Goal: Information Seeking & Learning: Learn about a topic

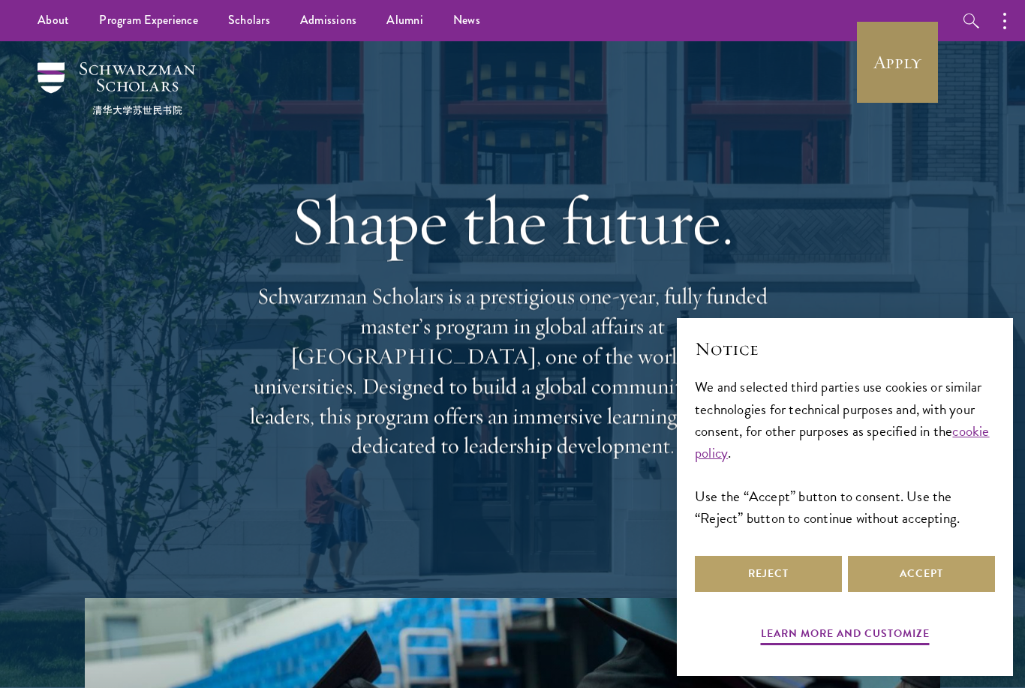
click at [925, 65] on link "Apply" at bounding box center [898, 62] width 84 height 84
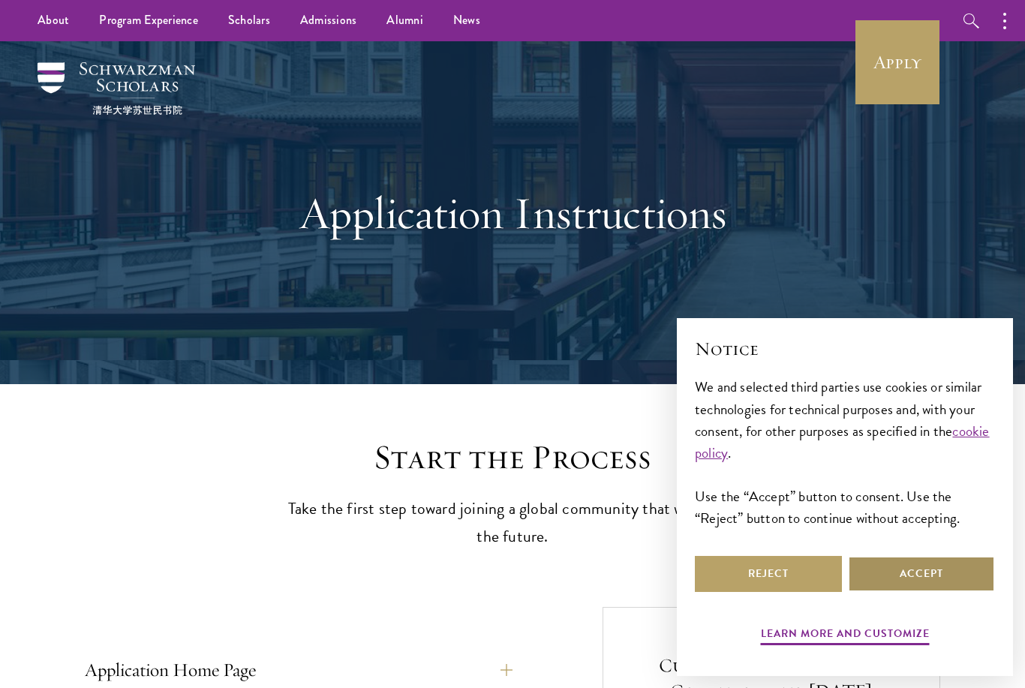
click at [903, 574] on button "Accept" at bounding box center [921, 574] width 147 height 36
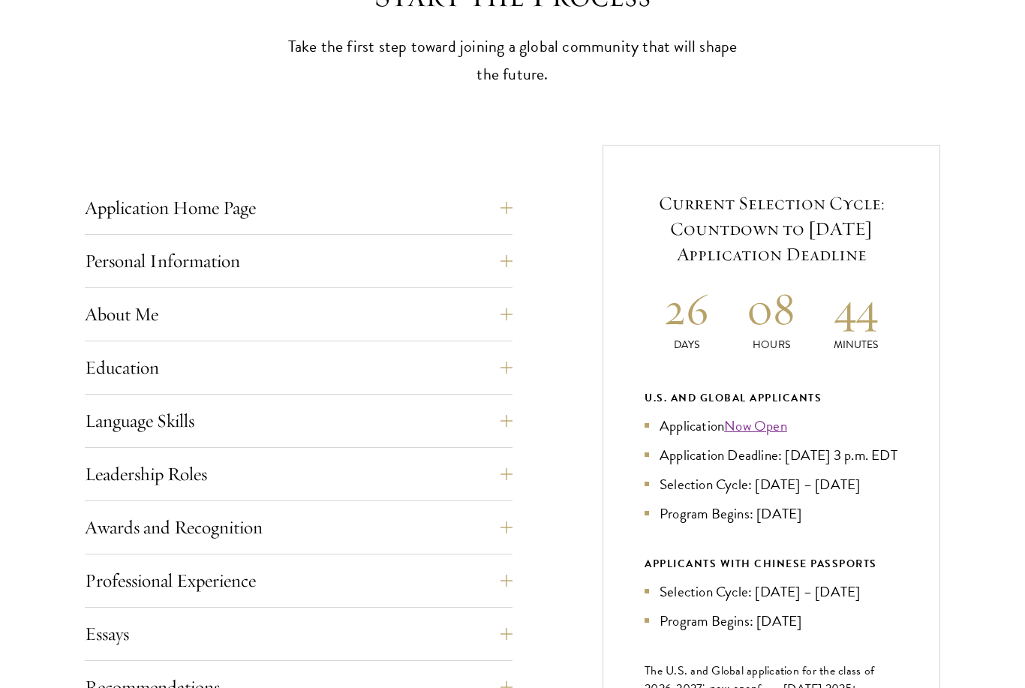
scroll to position [496, 0]
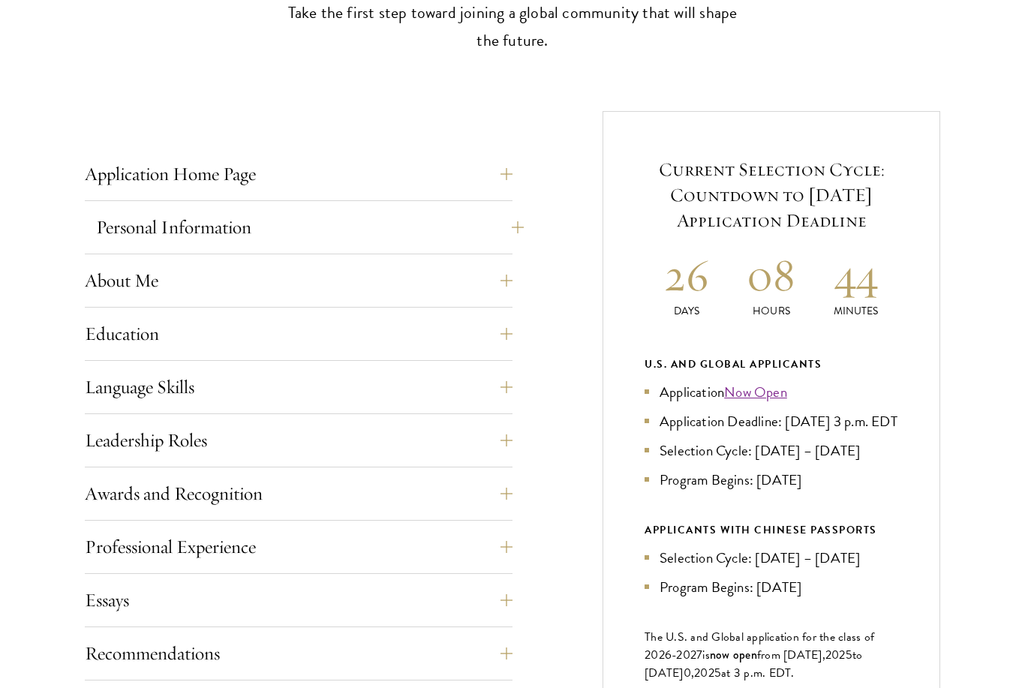
click at [372, 226] on button "Personal Information" at bounding box center [310, 227] width 428 height 36
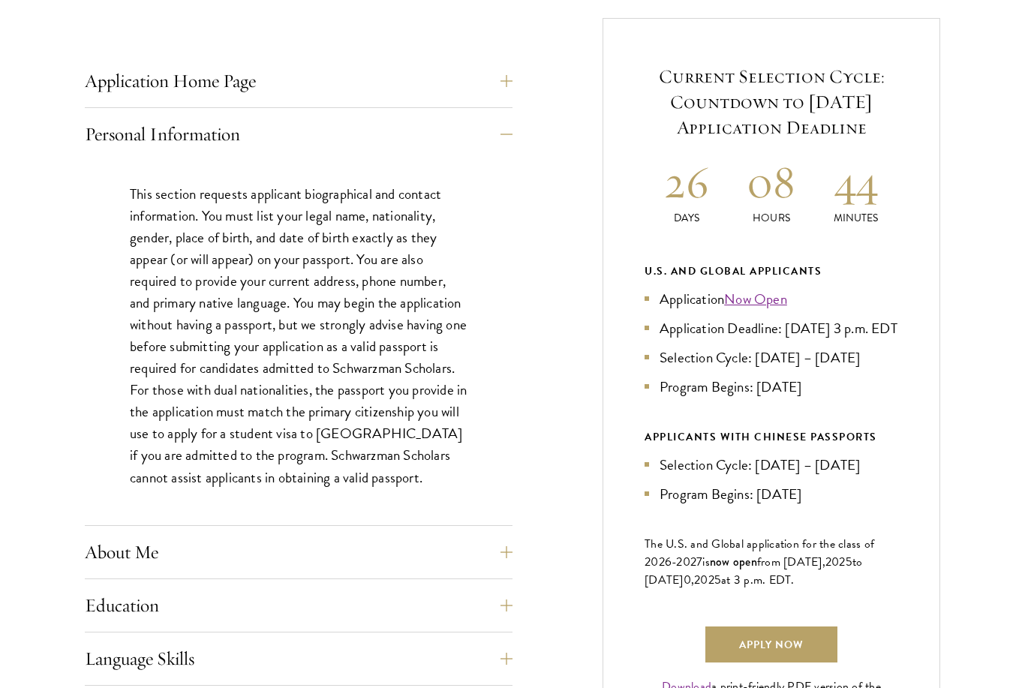
scroll to position [589, 0]
click at [385, 562] on button "About Me" at bounding box center [310, 552] width 428 height 36
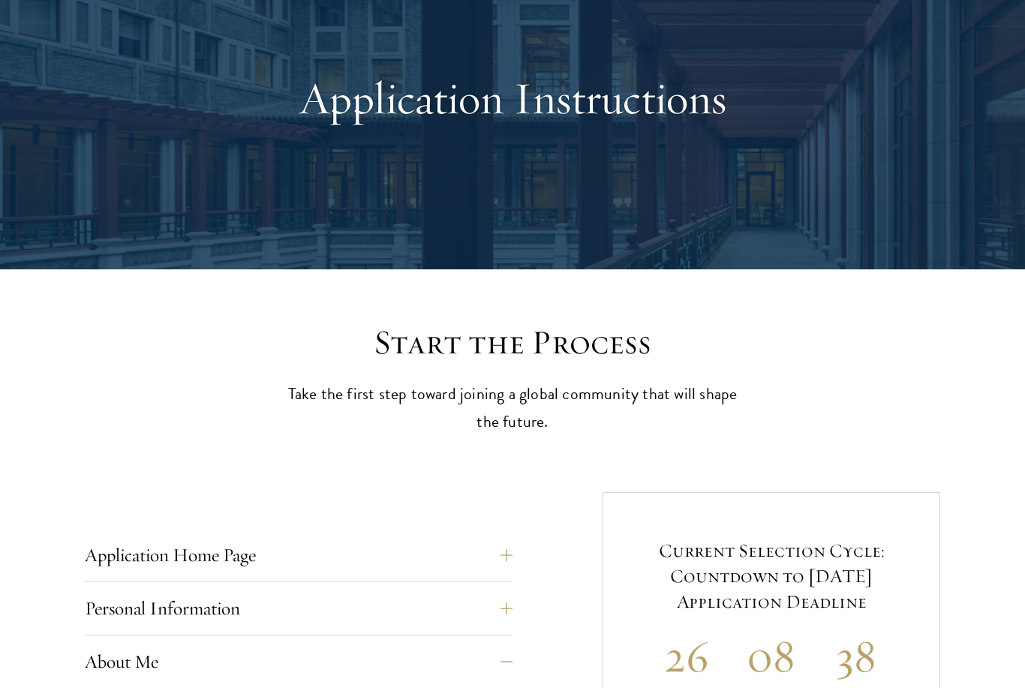
scroll to position [116, 0]
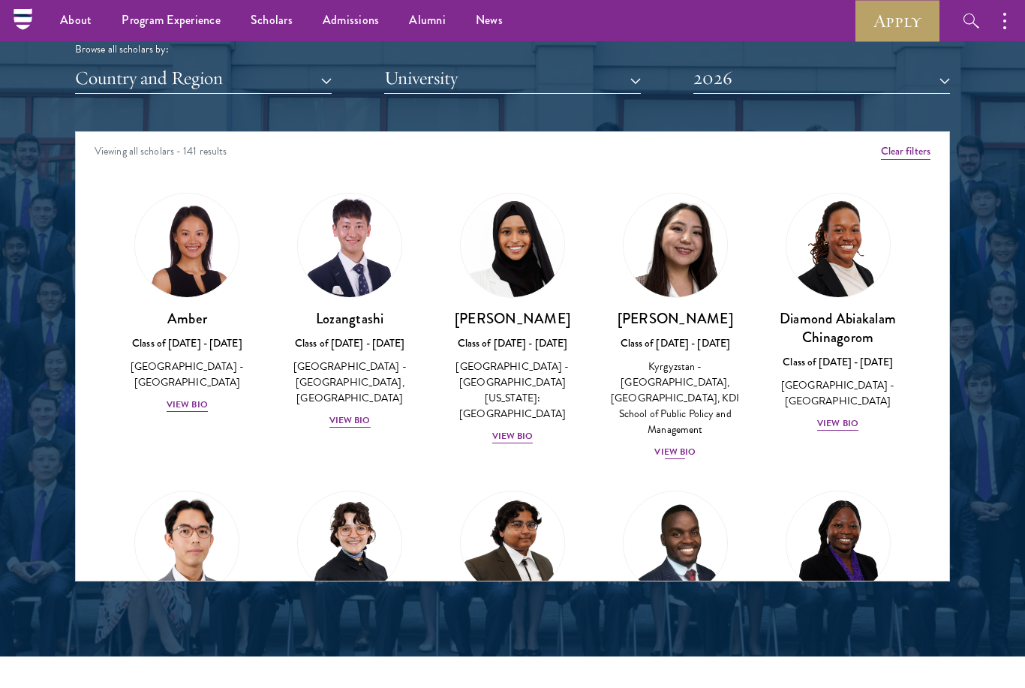
scroll to position [1829, 0]
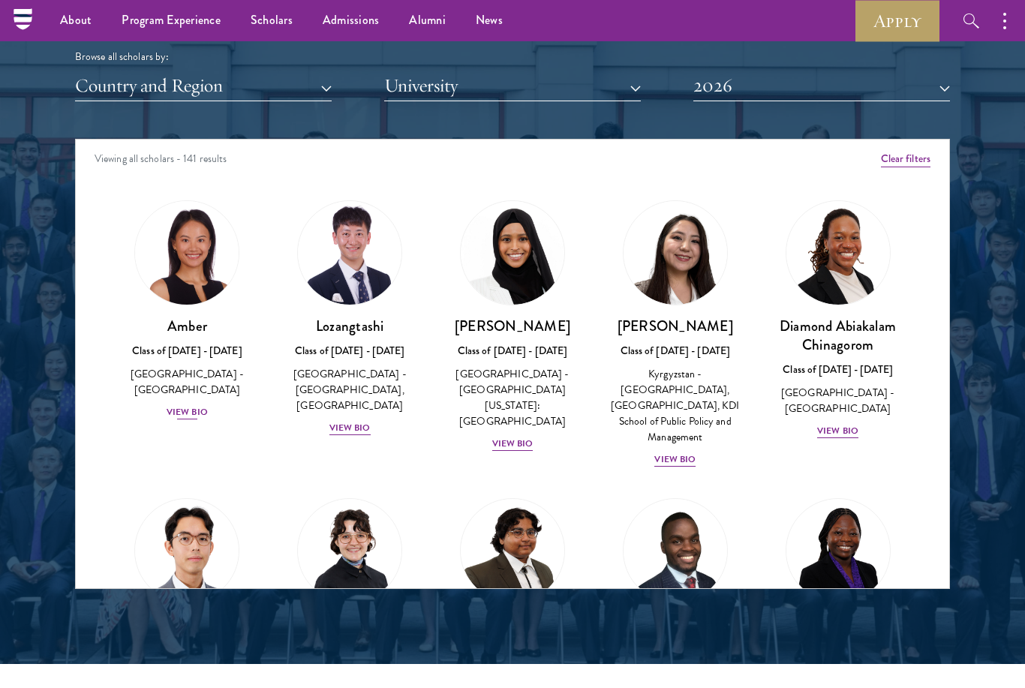
click at [203, 405] on div "View Bio" at bounding box center [187, 412] width 41 height 14
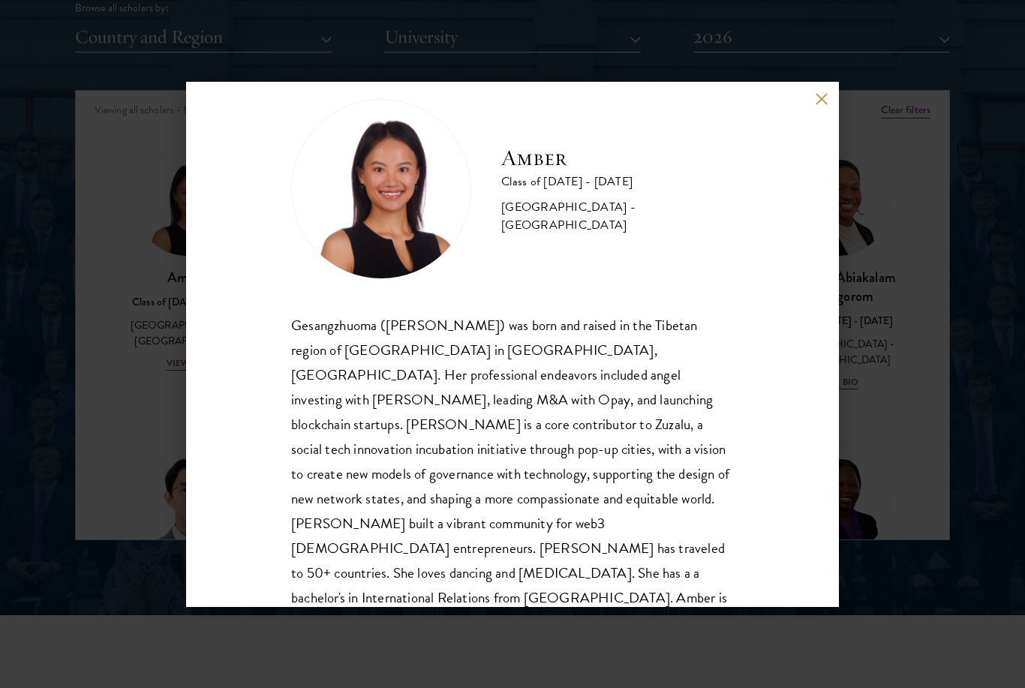
scroll to position [26, 0]
click at [828, 105] on div "Amber Class of [DATE] - [DATE] [GEOGRAPHIC_DATA] - [GEOGRAPHIC_DATA] Gesangzhuo…" at bounding box center [512, 344] width 653 height 525
click at [812, 95] on div "Amber Class of [DATE] - [DATE] [GEOGRAPHIC_DATA] - [GEOGRAPHIC_DATA] Gesangzhuo…" at bounding box center [512, 344] width 653 height 525
click at [820, 98] on button at bounding box center [821, 99] width 13 height 13
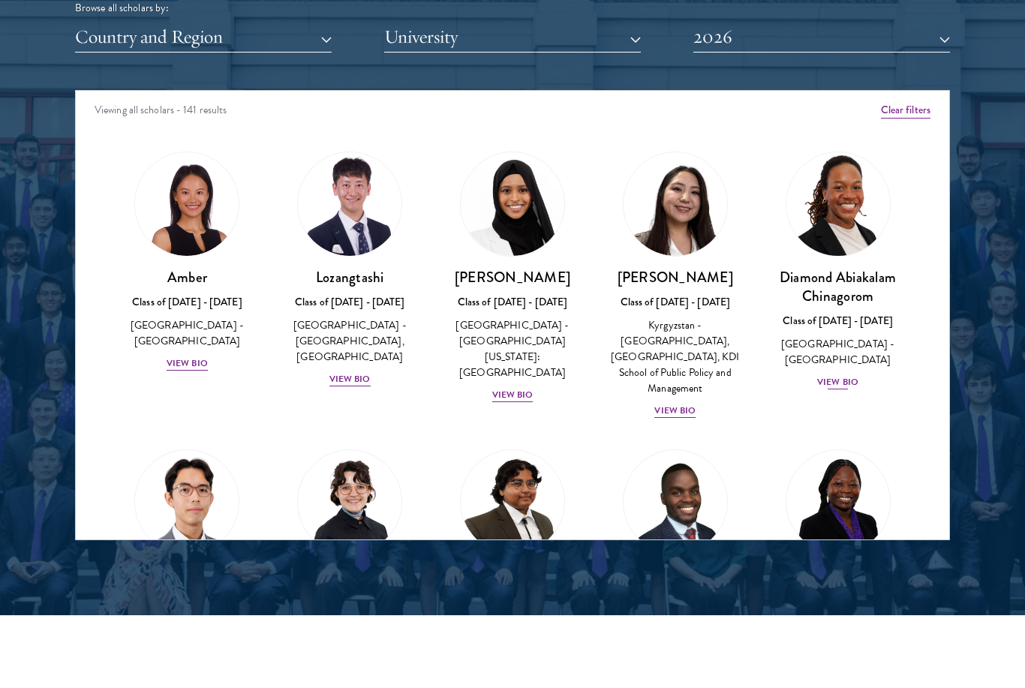
click at [845, 377] on div "View Bio" at bounding box center [837, 382] width 41 height 14
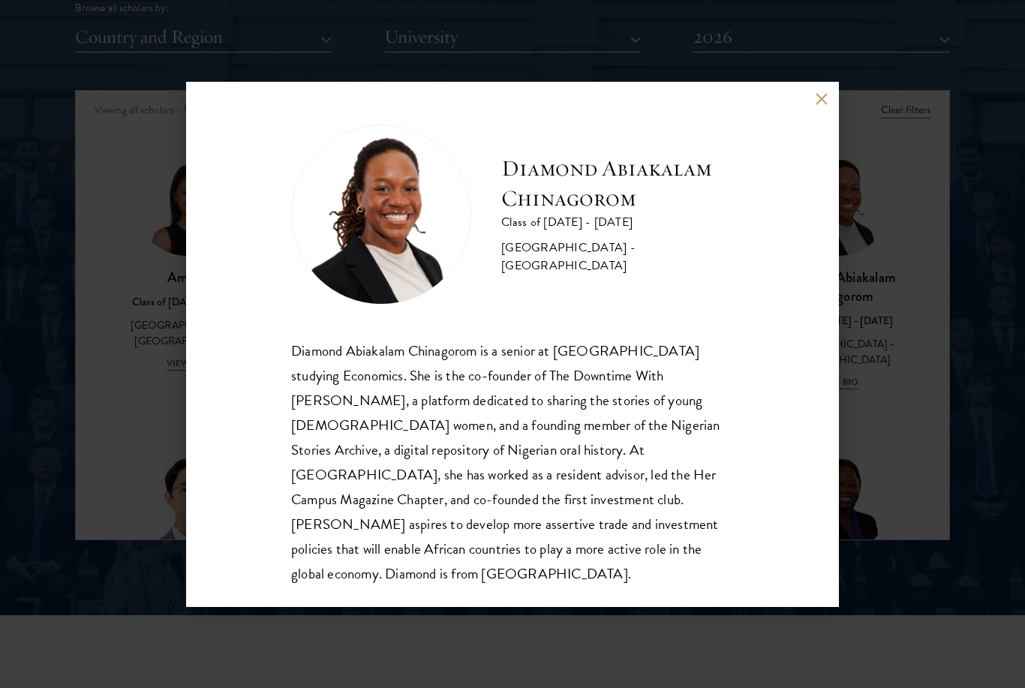
scroll to position [2, 0]
click at [496, 659] on div "Diamond Abiakalam [GEOGRAPHIC_DATA] Class of [DATE] - [DATE] [GEOGRAPHIC_DATA] …" at bounding box center [512, 344] width 1025 height 688
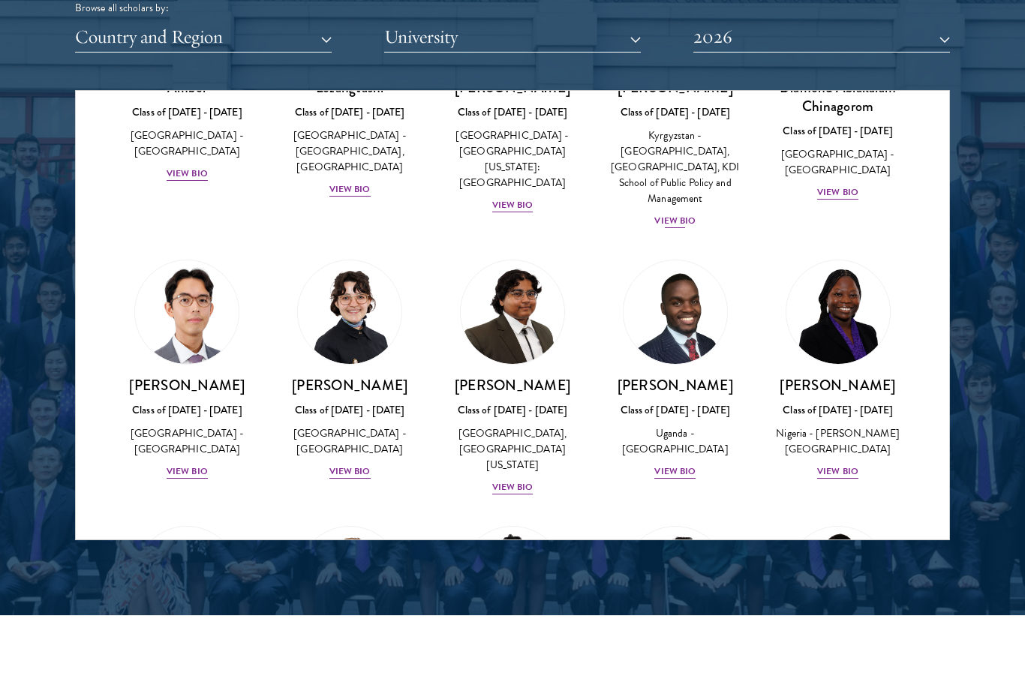
scroll to position [191, 0]
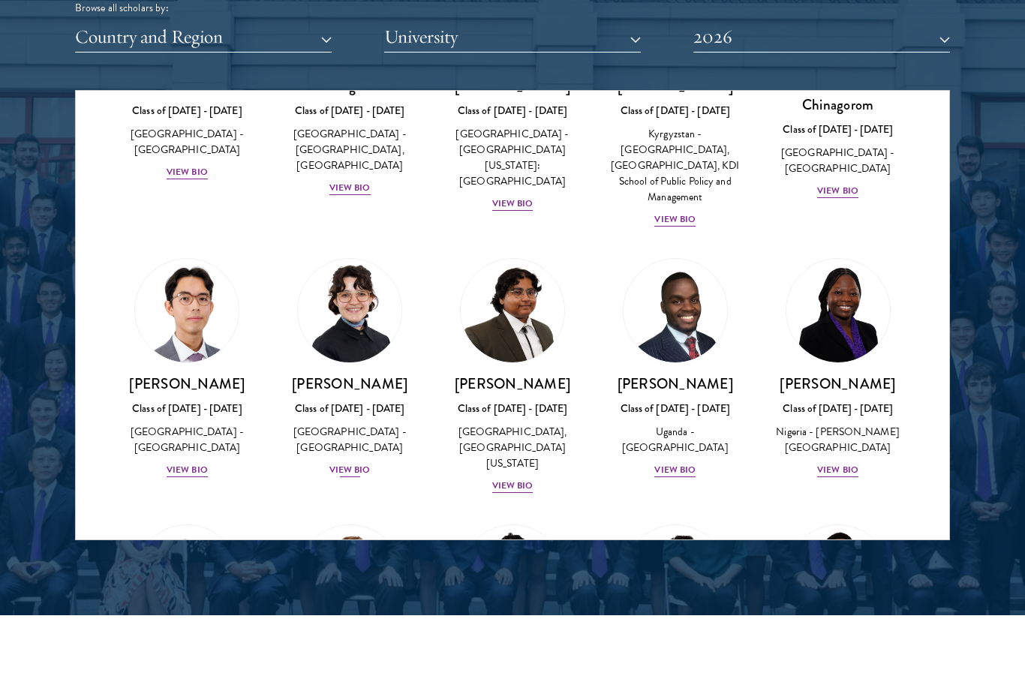
click at [361, 463] on div "View Bio" at bounding box center [350, 470] width 41 height 14
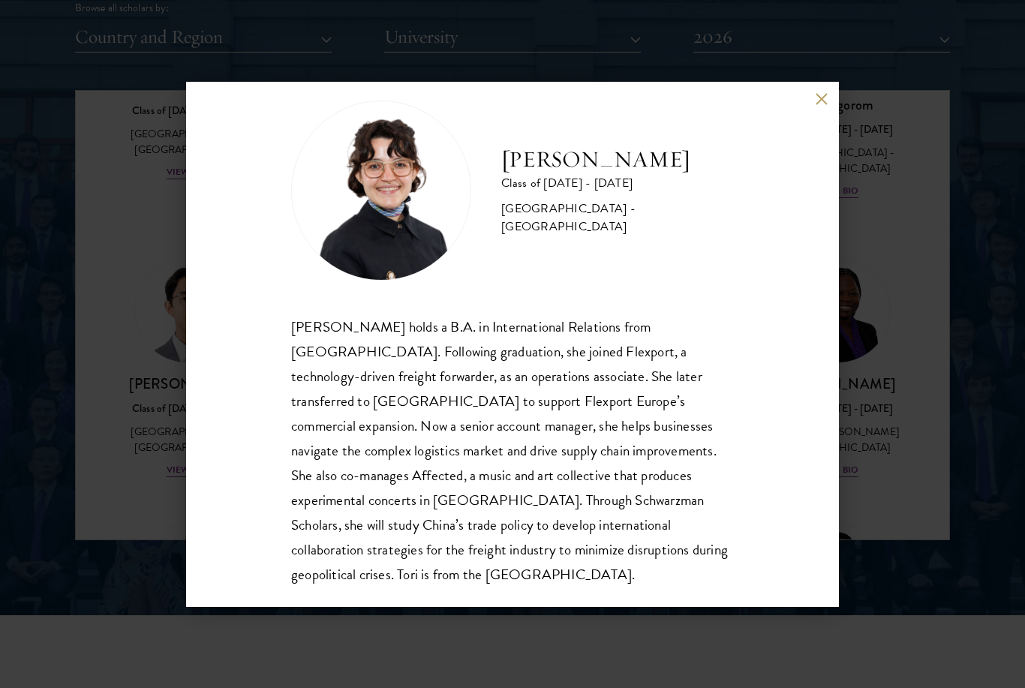
scroll to position [26, 0]
drag, startPoint x: 817, startPoint y: 103, endPoint x: 805, endPoint y: 113, distance: 16.0
click at [817, 103] on button at bounding box center [821, 99] width 13 height 13
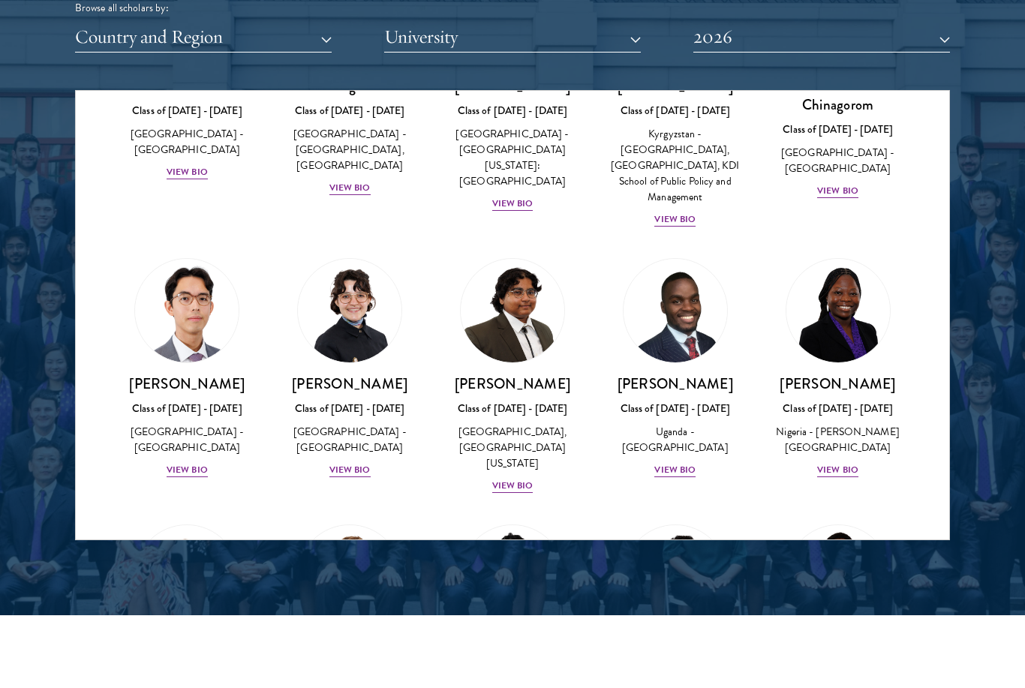
scroll to position [233, 0]
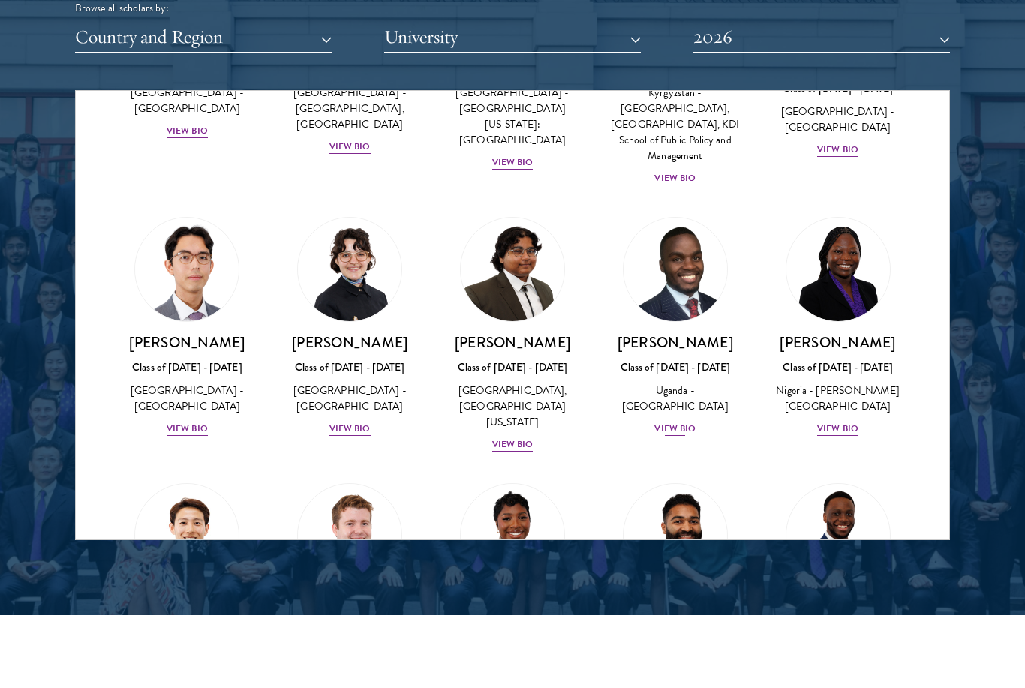
click at [688, 436] on div "View Bio" at bounding box center [675, 429] width 41 height 14
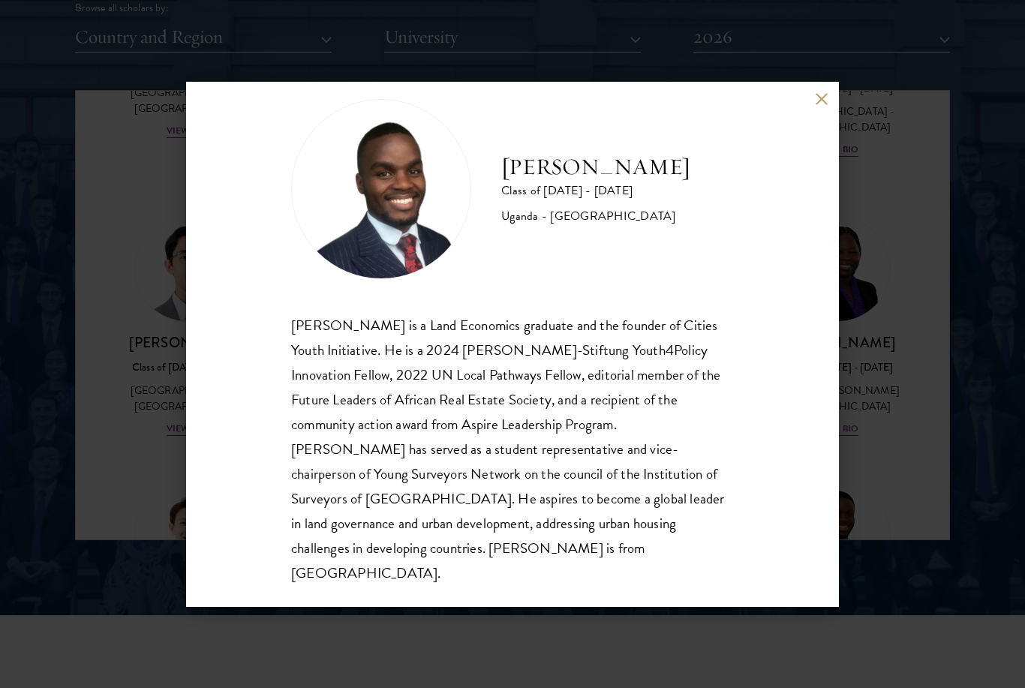
scroll to position [26, 0]
click at [827, 101] on button at bounding box center [821, 99] width 13 height 13
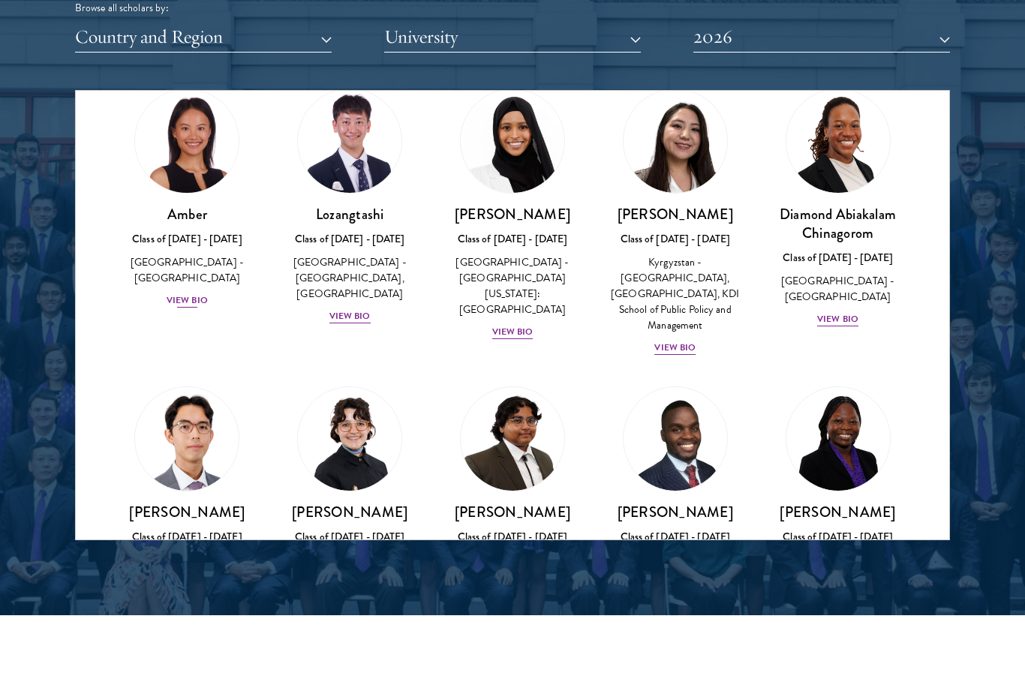
scroll to position [68, 0]
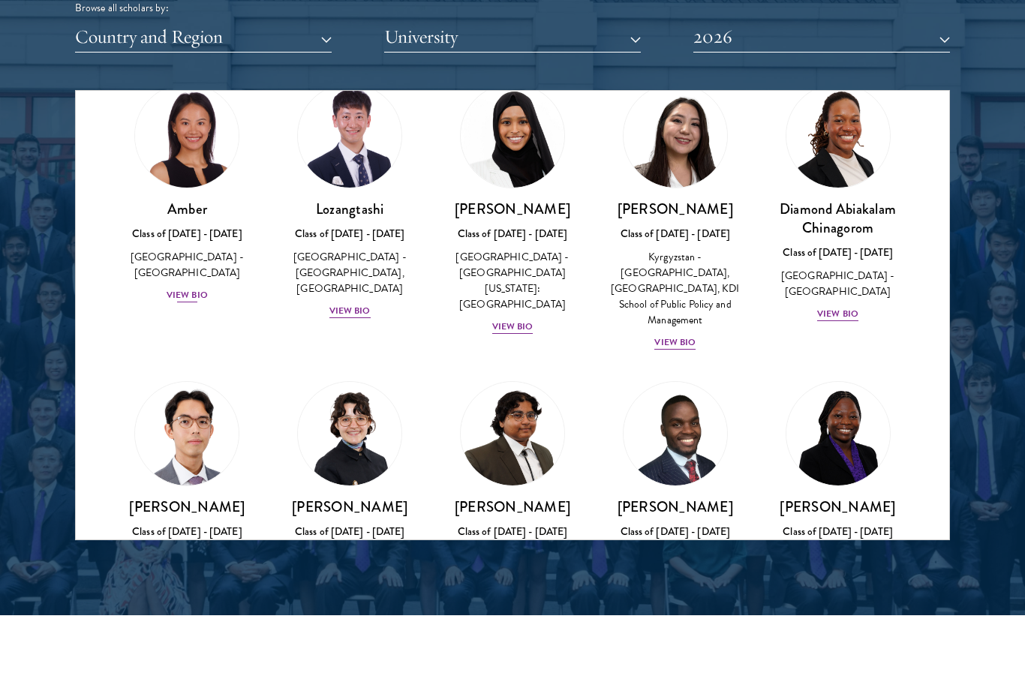
click at [200, 288] on div "View Bio" at bounding box center [187, 295] width 41 height 14
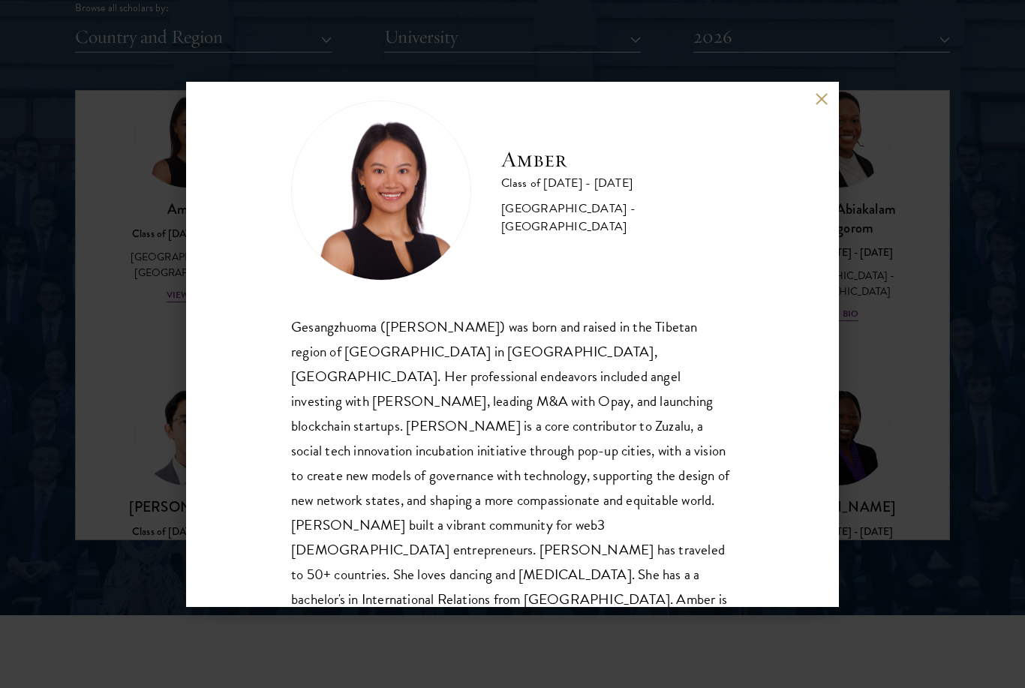
scroll to position [26, 0]
click at [830, 98] on div "Amber Class of [DATE] - [DATE] [GEOGRAPHIC_DATA] - [GEOGRAPHIC_DATA] Gesangzhuo…" at bounding box center [512, 344] width 653 height 525
click at [824, 104] on button at bounding box center [821, 99] width 13 height 13
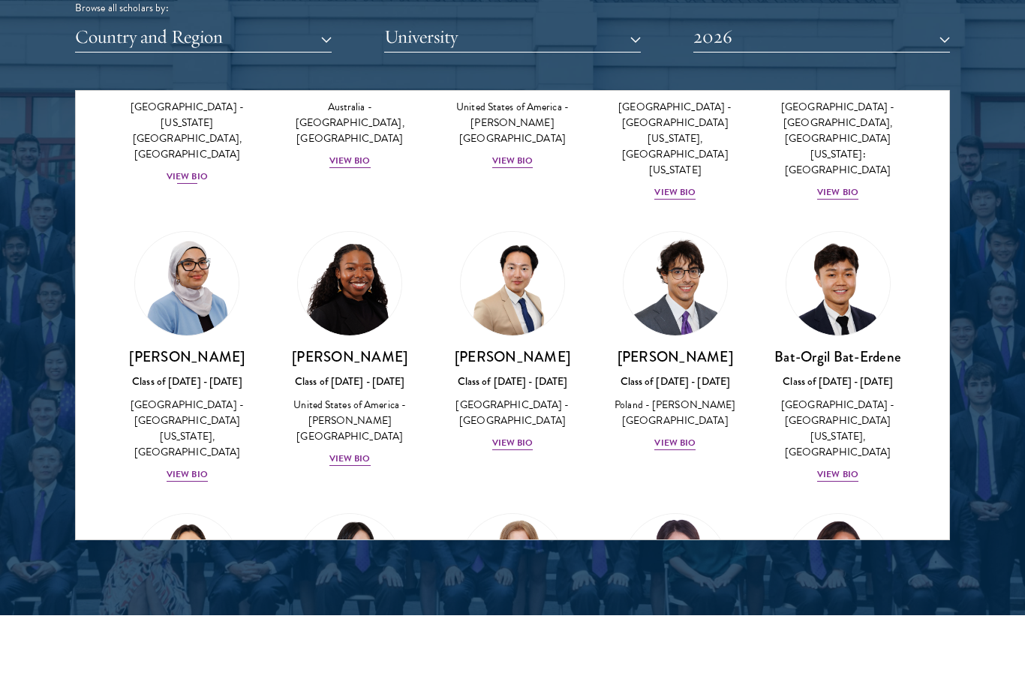
scroll to position [789, 0]
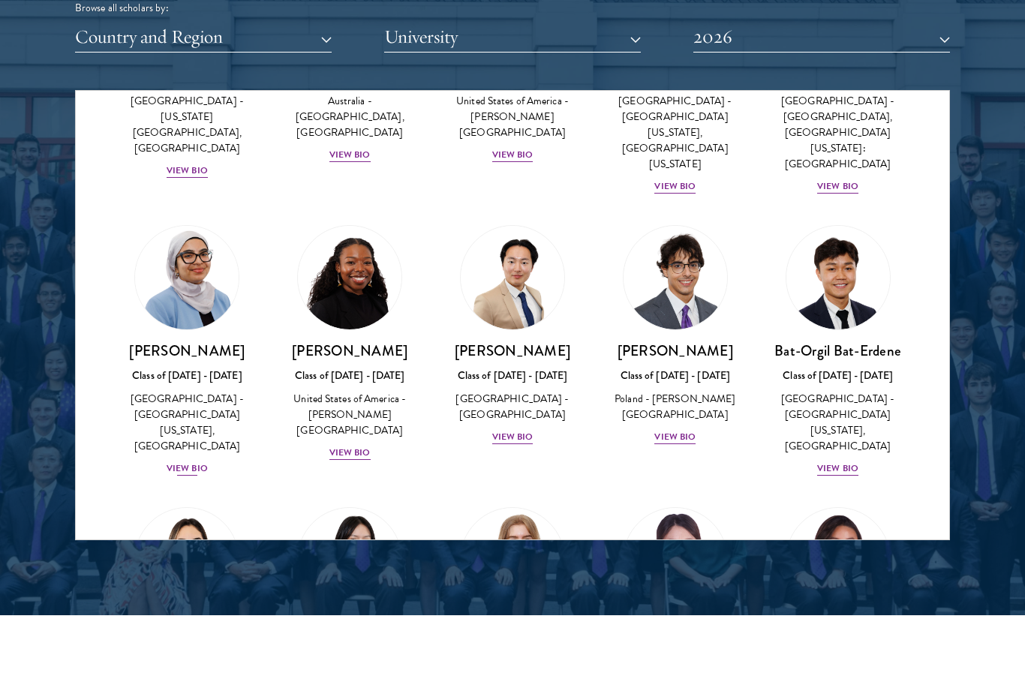
click at [203, 462] on div "View Bio" at bounding box center [187, 469] width 41 height 14
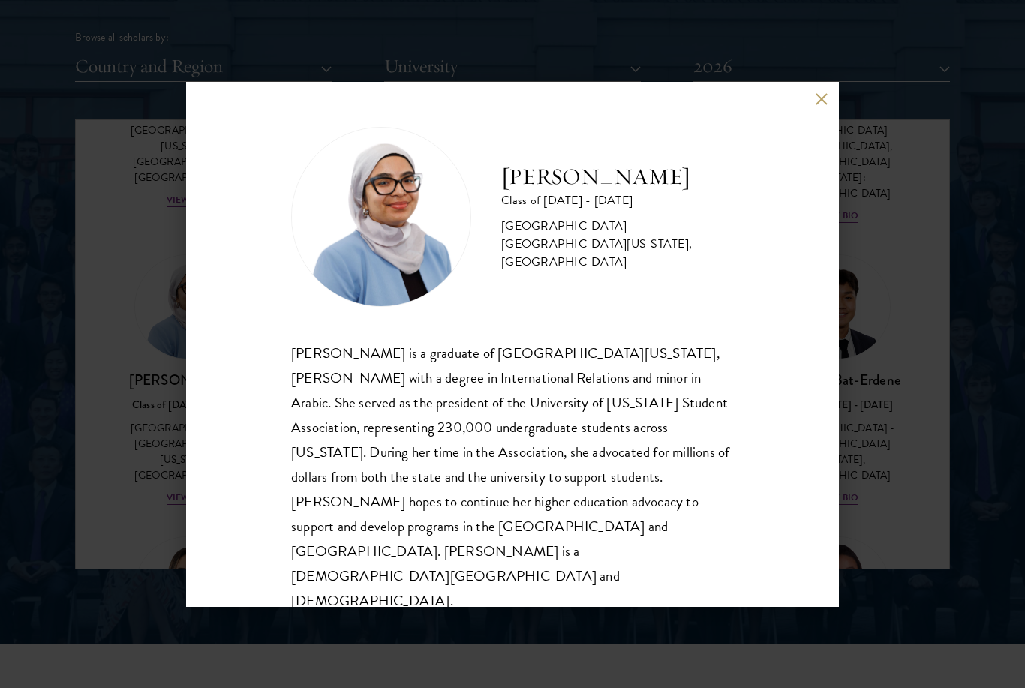
scroll to position [1844, 0]
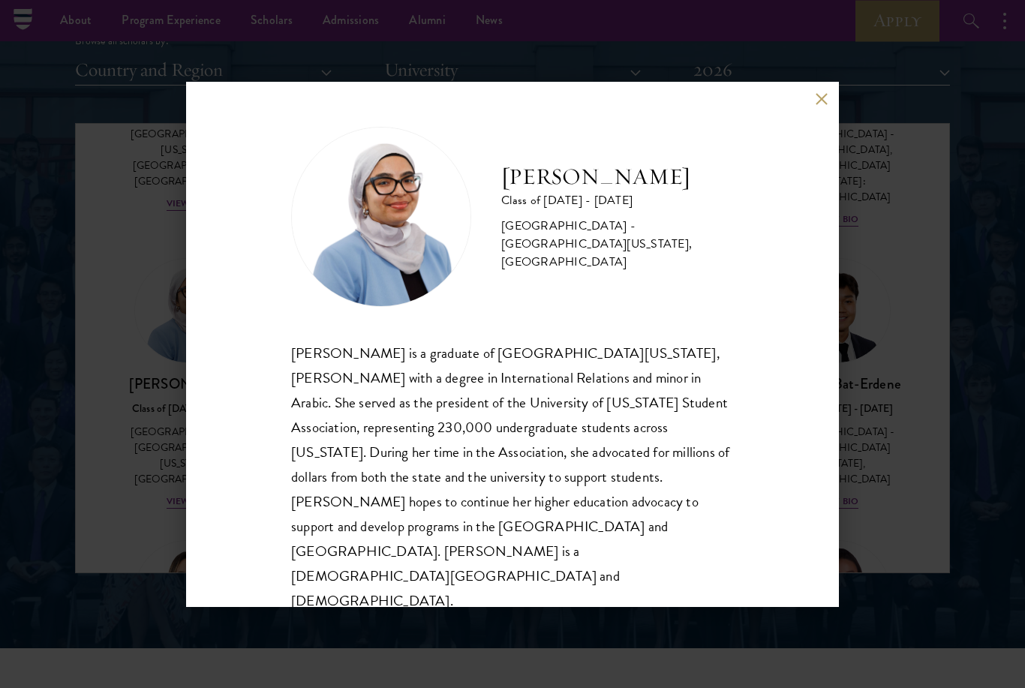
drag, startPoint x: 824, startPoint y: 137, endPoint x: 727, endPoint y: 399, distance: 279.6
click at [824, 106] on button at bounding box center [821, 99] width 13 height 13
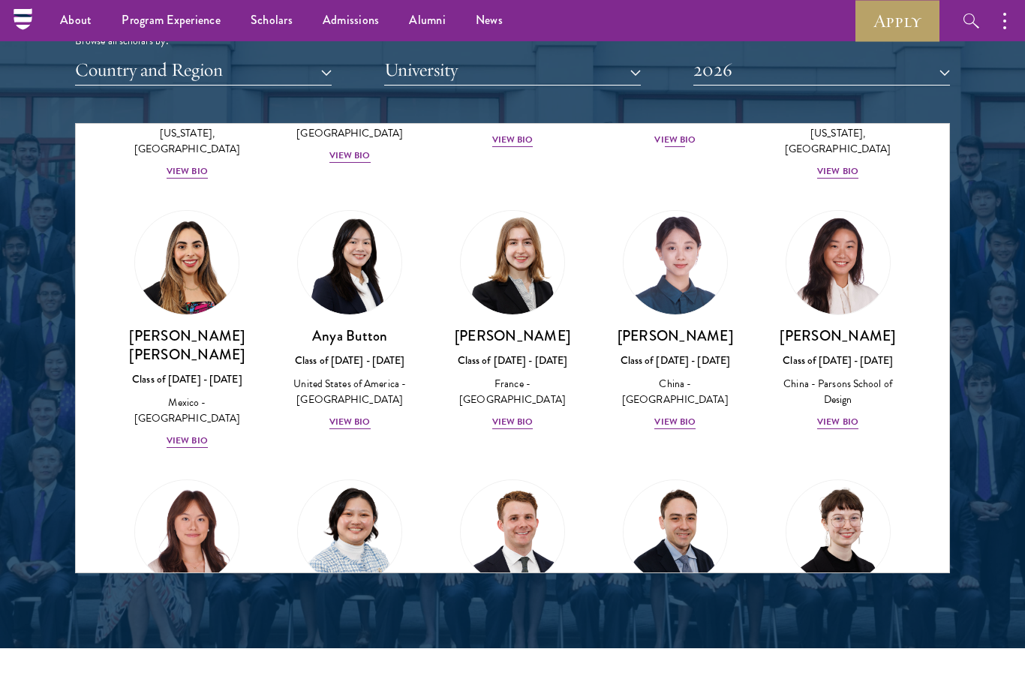
scroll to position [1122, 0]
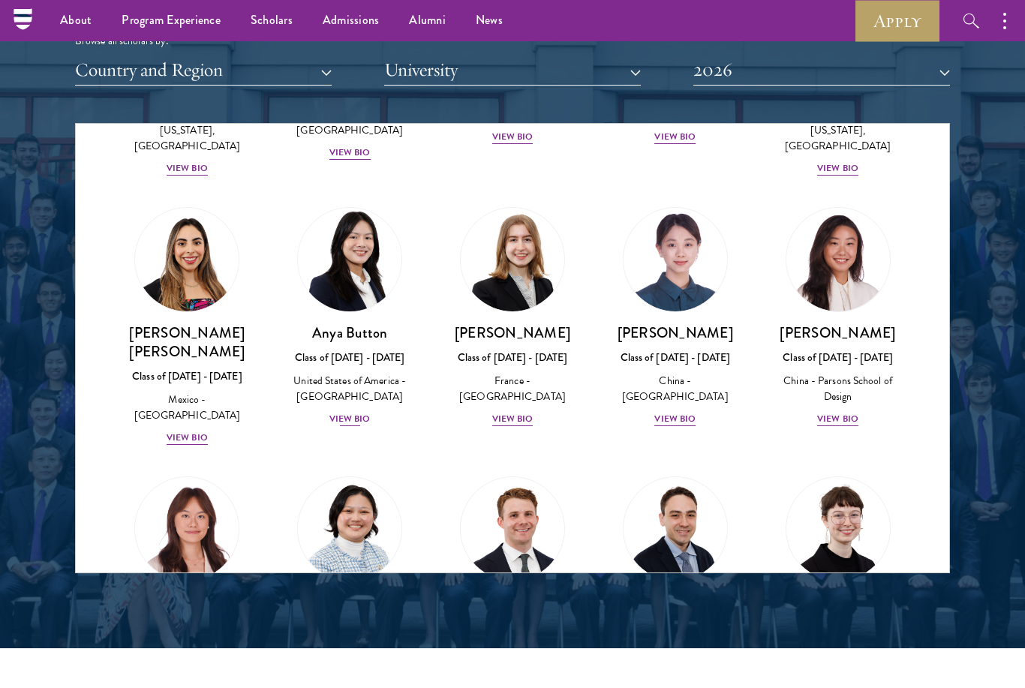
click at [364, 412] on div "View Bio" at bounding box center [350, 419] width 41 height 14
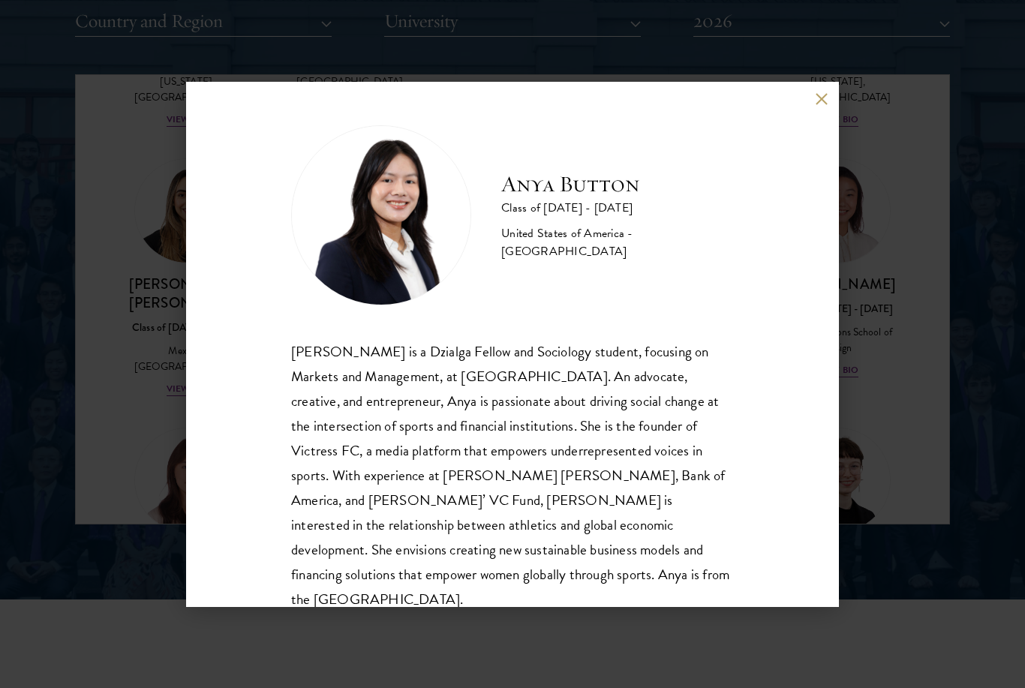
scroll to position [1858, 0]
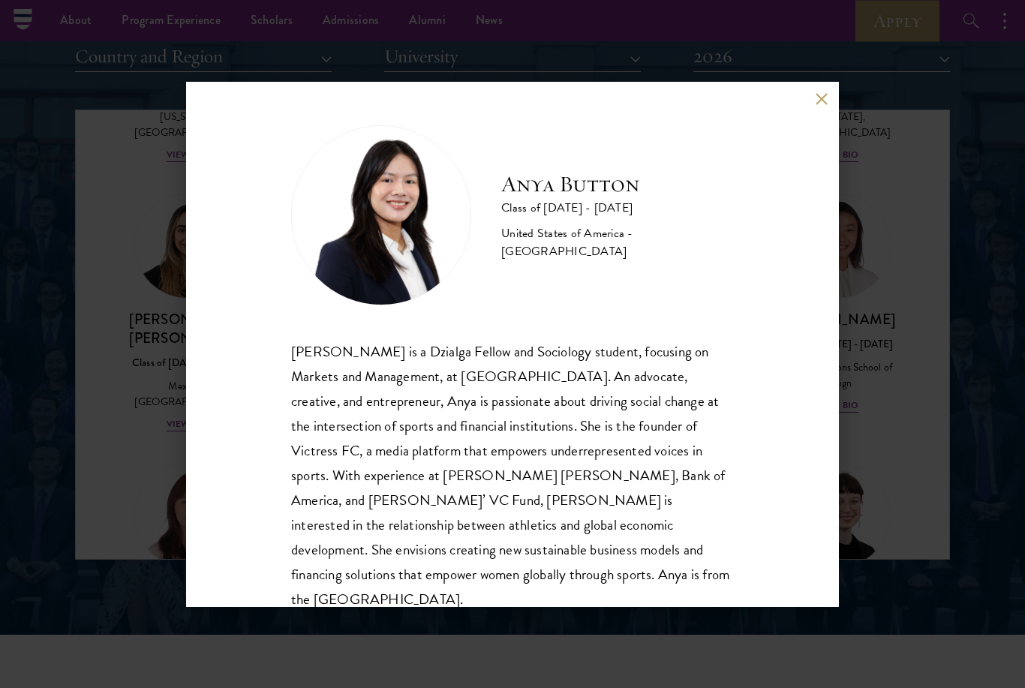
drag, startPoint x: 817, startPoint y: 131, endPoint x: 772, endPoint y: 426, distance: 298.5
click at [817, 132] on div "Anya Button Class of [DATE] - [DATE] [GEOGRAPHIC_DATA] - [GEOGRAPHIC_DATA] [PER…" at bounding box center [512, 344] width 653 height 525
click at [823, 106] on button at bounding box center [821, 99] width 13 height 13
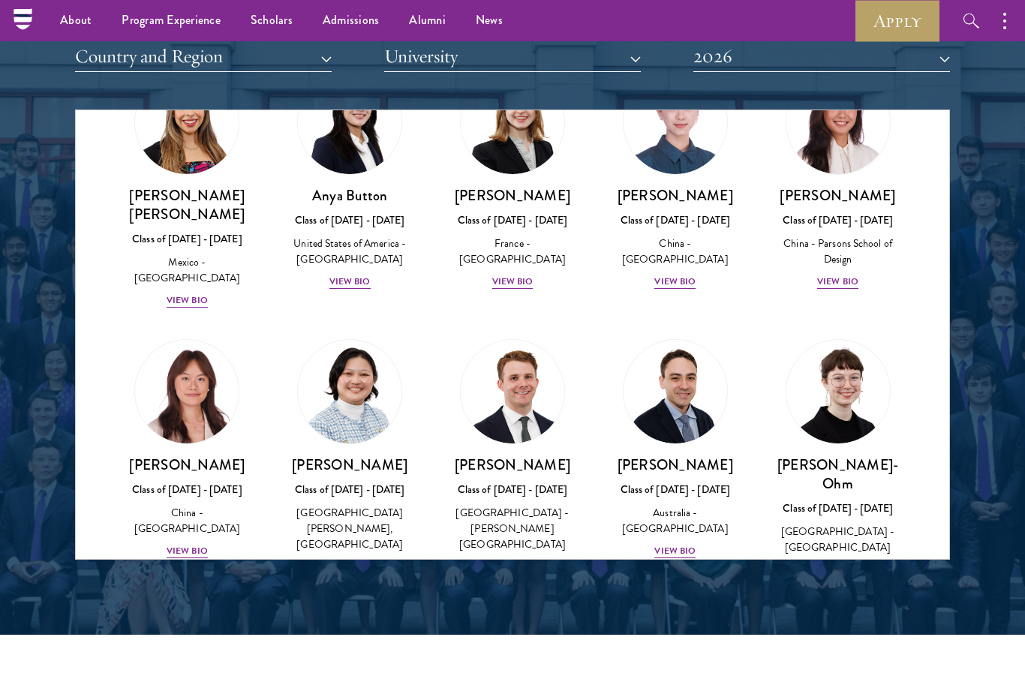
scroll to position [1254, 0]
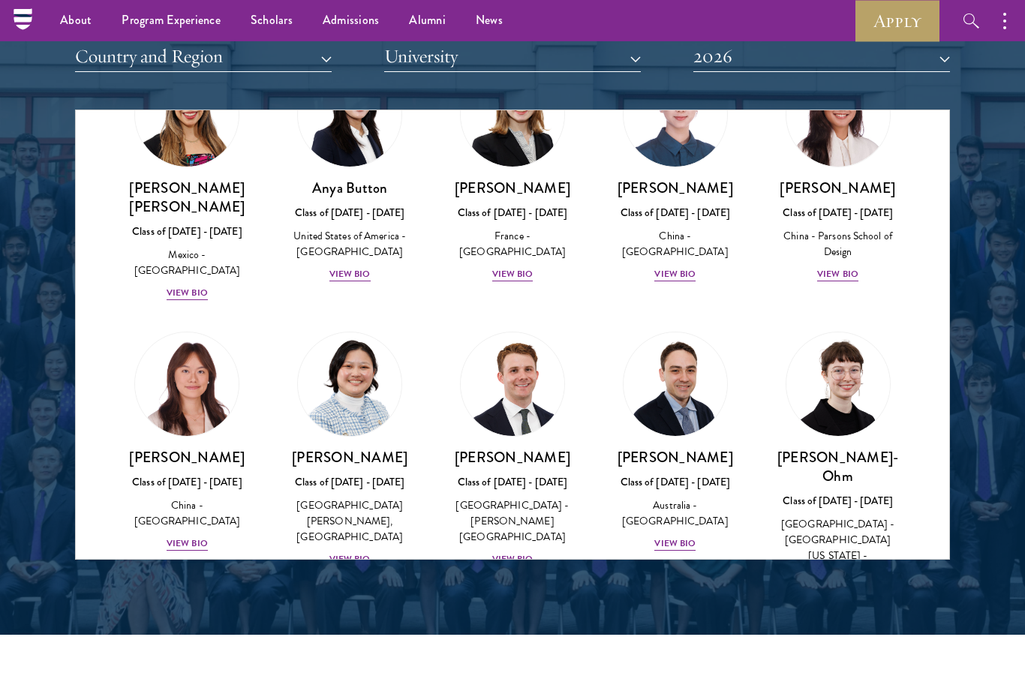
click at [355, 523] on div "[PERSON_NAME] Class of [DATE] - [DATE] [GEOGRAPHIC_DATA] - [PERSON_NAME][GEOGRA…" at bounding box center [350, 450] width 163 height 266
click at [355, 552] on div "View Bio" at bounding box center [350, 559] width 41 height 14
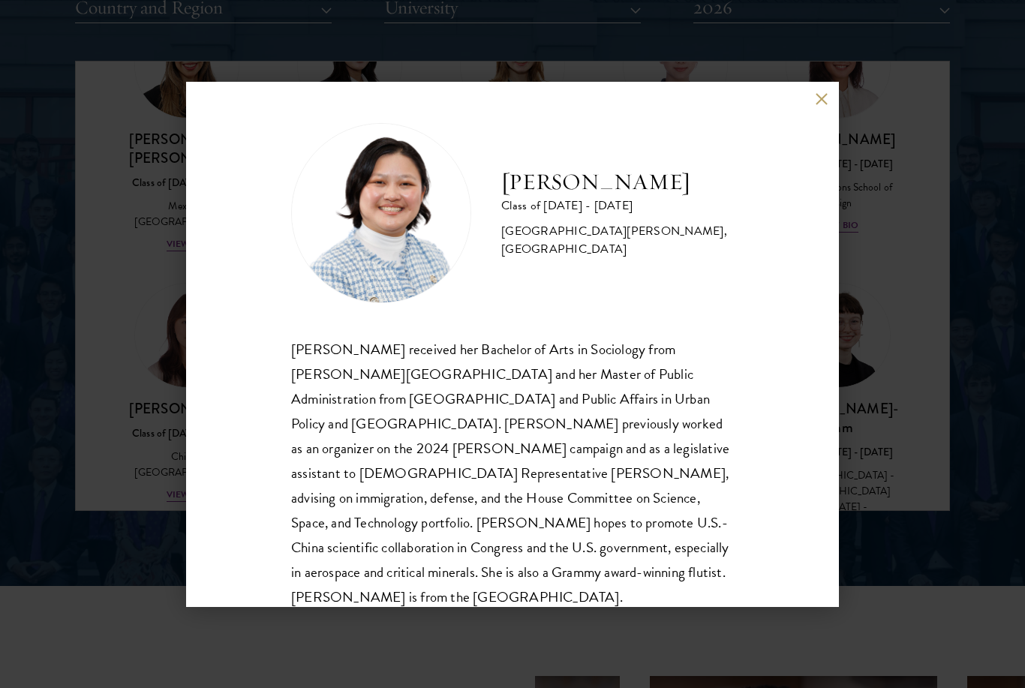
scroll to position [5, 0]
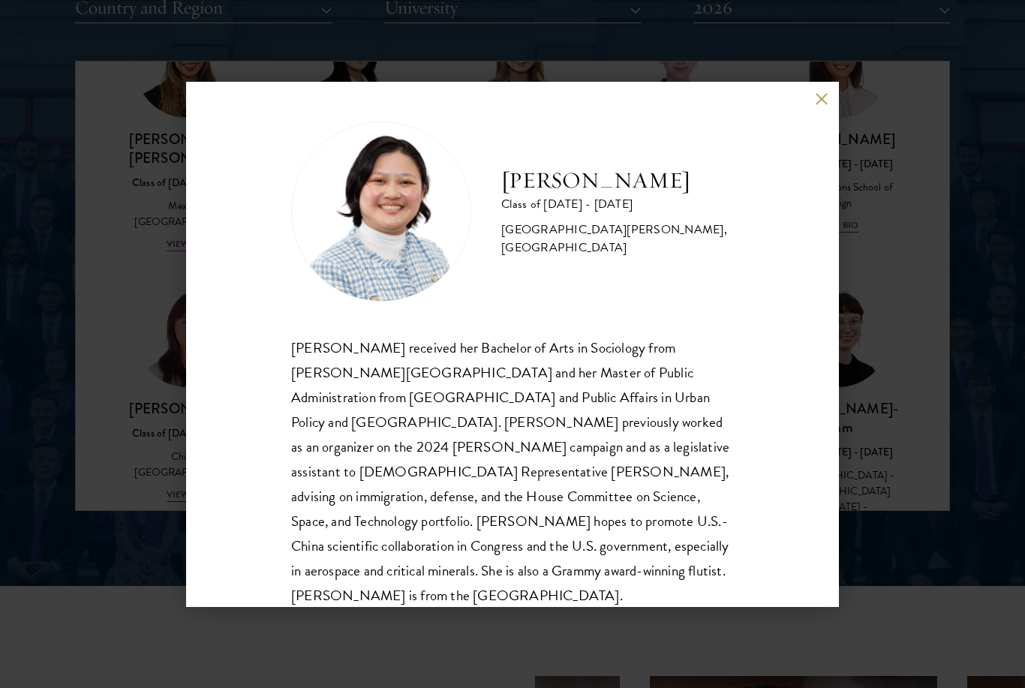
click at [820, 107] on div "[PERSON_NAME] Class of [DATE] - [DATE] [GEOGRAPHIC_DATA] - [PERSON_NAME][GEOGRA…" at bounding box center [512, 344] width 653 height 525
click at [823, 97] on button at bounding box center [821, 99] width 13 height 13
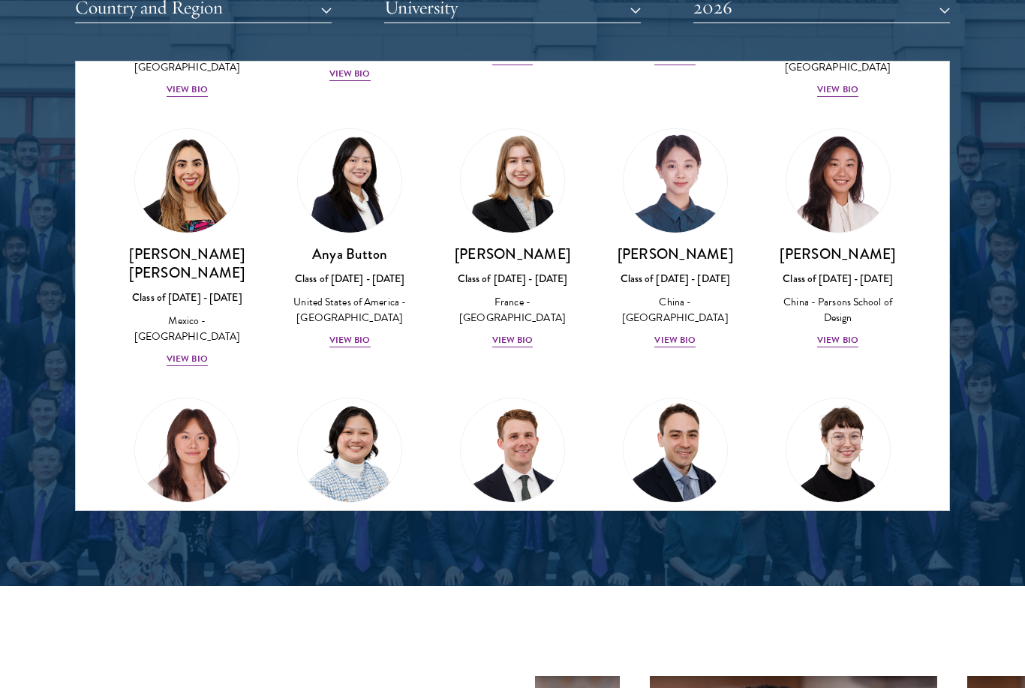
scroll to position [1087, 0]
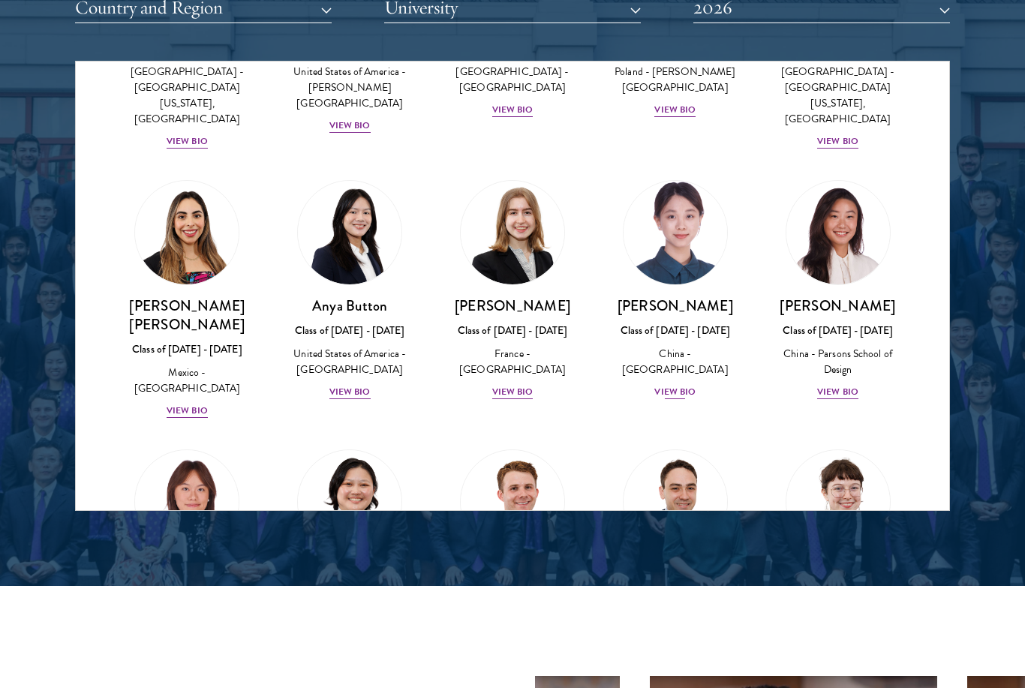
click at [691, 385] on div "View Bio" at bounding box center [675, 392] width 41 height 14
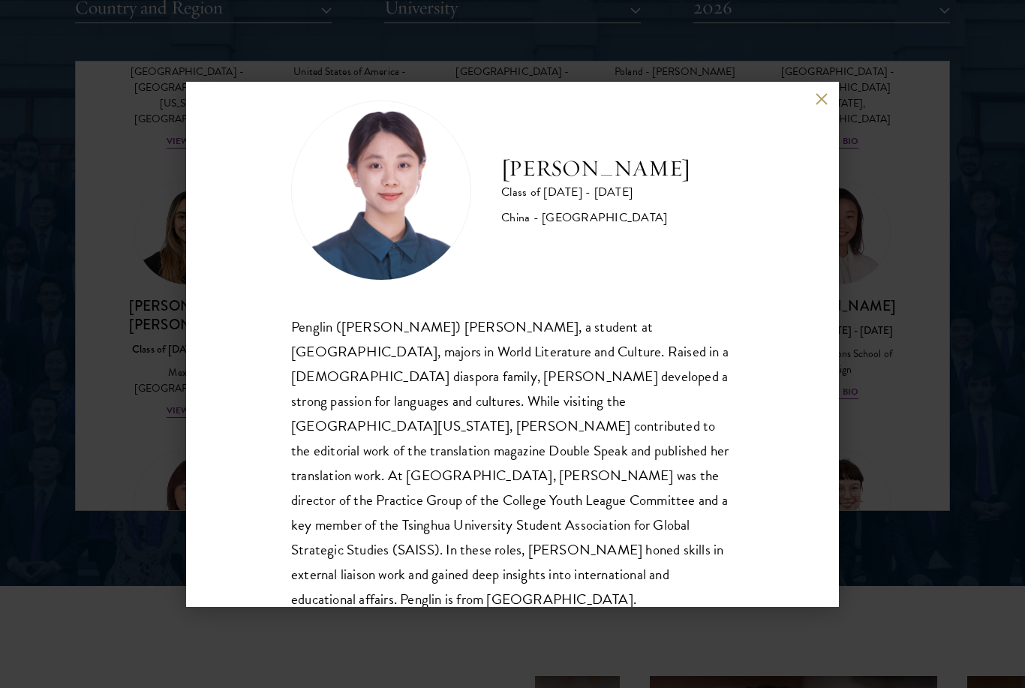
scroll to position [1913, 0]
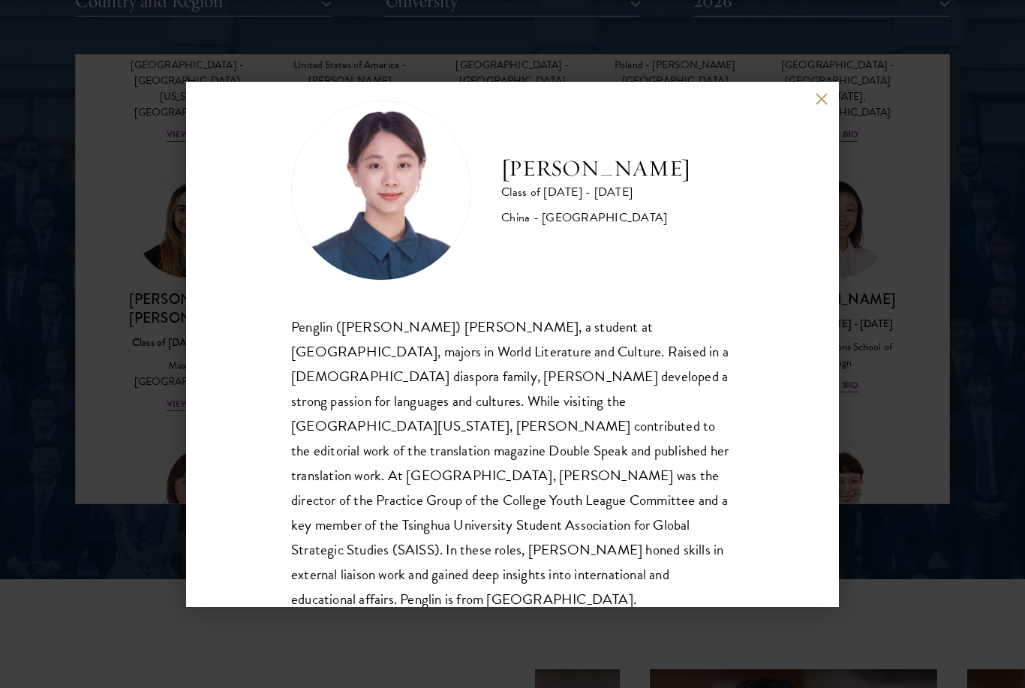
drag, startPoint x: 816, startPoint y: 136, endPoint x: 817, endPoint y: 126, distance: 9.9
click at [816, 136] on div "[PERSON_NAME] Class of [DATE] - [DATE] [GEOGRAPHIC_DATA] - [GEOGRAPHIC_DATA] Pe…" at bounding box center [512, 344] width 653 height 525
click at [817, 106] on button at bounding box center [821, 99] width 13 height 13
